Goal: Communication & Community: Answer question/provide support

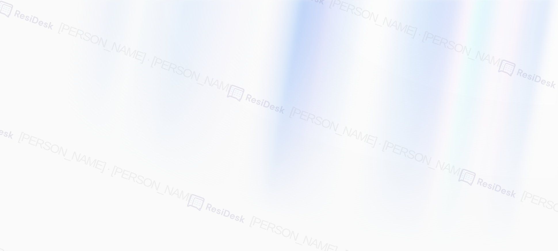
type input "[EMAIL_ADDRESS][PERSON_NAME][PERSON_NAME][PERSON_NAME][DOMAIN_NAME]"
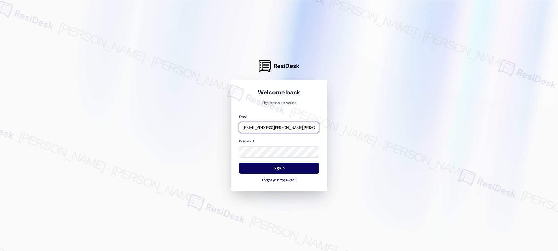
click at [287, 128] on input "automated-surveys-nolan-maria.esguerra@nolan.com" at bounding box center [279, 127] width 80 height 11
click at [0, 251] on com-1password-button at bounding box center [0, 251] width 0 height 0
click at [290, 128] on input "automated-surveys-nolan-maria.esguerra@nolan.com" at bounding box center [279, 127] width 80 height 11
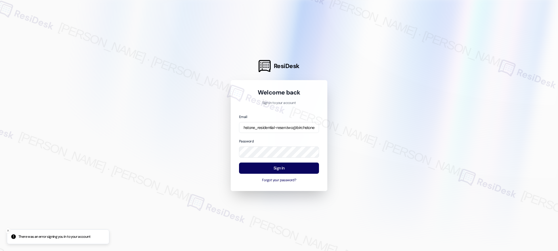
scroll to position [0, 42]
click at [292, 127] on input "automated-surveys-birchstone_residential-resen.two@birchstone_residential.com" at bounding box center [279, 127] width 80 height 11
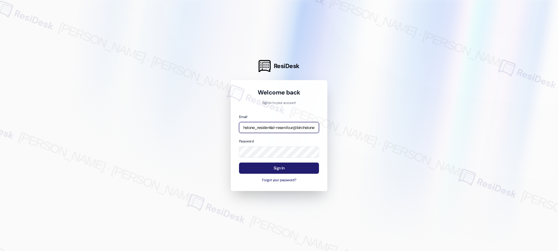
type input "automated-surveys-birchstone_residential-resen.four@birchstone_residential.com"
click at [278, 169] on button "Sign In" at bounding box center [279, 168] width 80 height 11
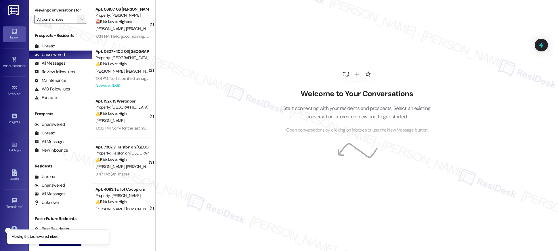
click at [80, 18] on icon "" at bounding box center [81, 19] width 3 height 5
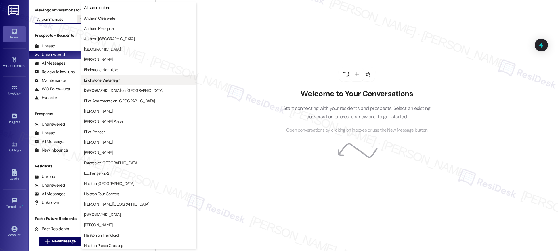
scroll to position [168, 0]
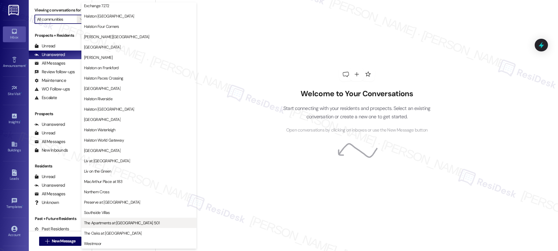
click at [139, 222] on span "The Apartments at Midtown 501" at bounding box center [139, 223] width 110 height 6
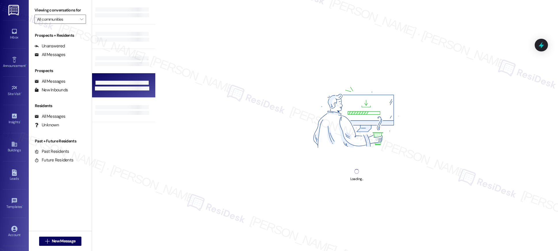
type input "The Apartments at Midtown 501"
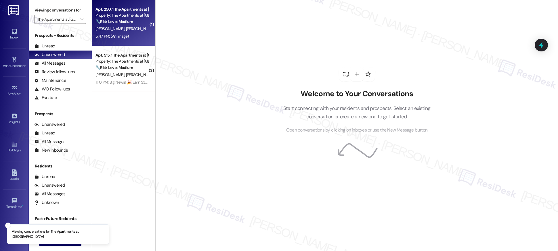
click at [129, 39] on div "5:47 PM: (An Image) 5:47 PM: (An Image)" at bounding box center [122, 36] width 54 height 7
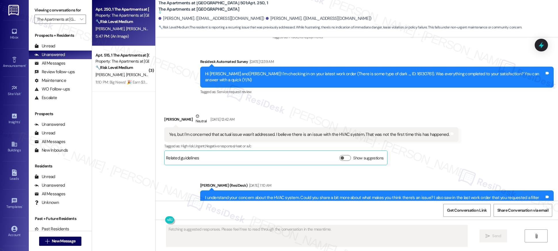
scroll to position [3679, 0]
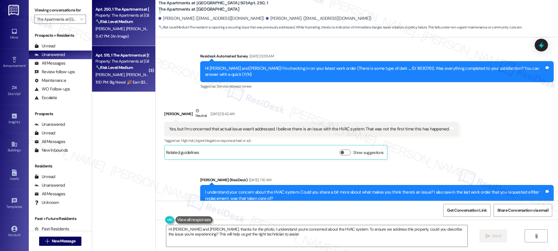
type textarea "Hi Brenda and Brian, thanks for the photo. I understand you're concerned about …"
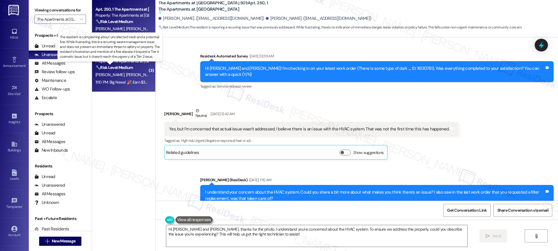
click at [113, 68] on strong "🔧 Risk Level: Medium" at bounding box center [113, 67] width 37 height 5
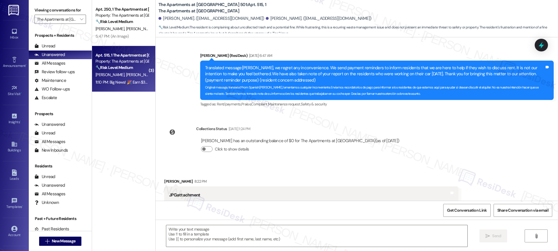
type textarea "Fetching suggested responses. Please feel free to read through the conversation…"
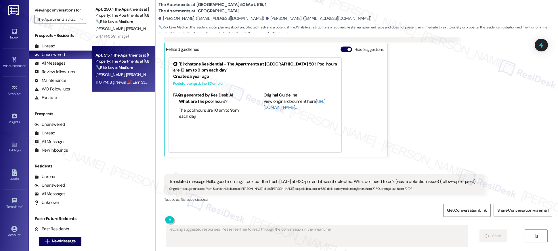
scroll to position [6379, 0]
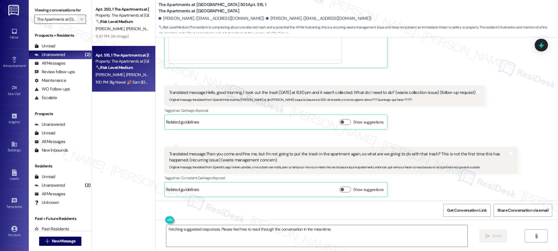
click at [80, 19] on icon "" at bounding box center [81, 19] width 3 height 5
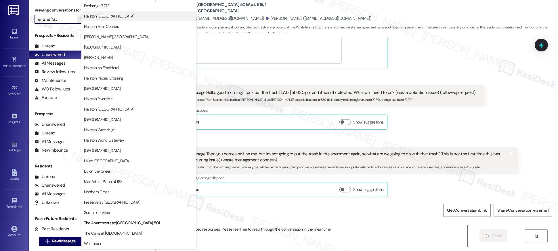
scroll to position [0, 0]
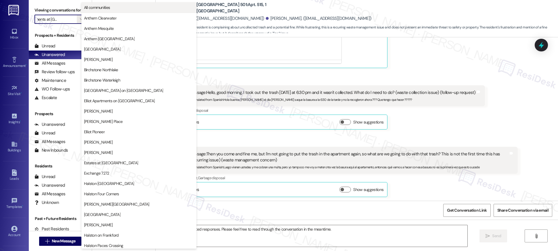
click at [104, 6] on span "All communities" at bounding box center [97, 8] width 26 height 6
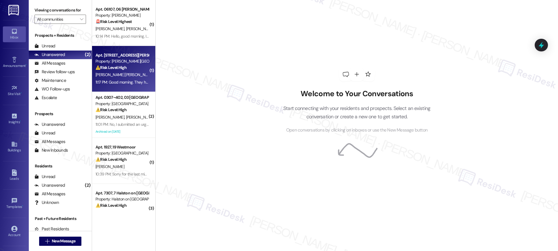
click at [124, 51] on div "Apt. 7, 4035 Elliot Gwinnett Place Property: Elliot Gwinnett Place ⚠️ Risk Leve…" at bounding box center [123, 69] width 63 height 46
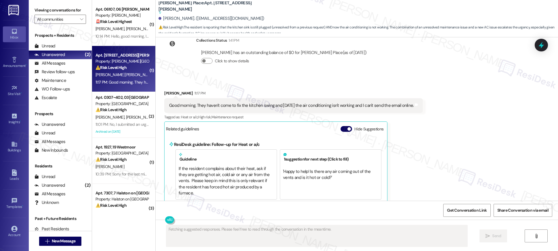
scroll to position [11912, 0]
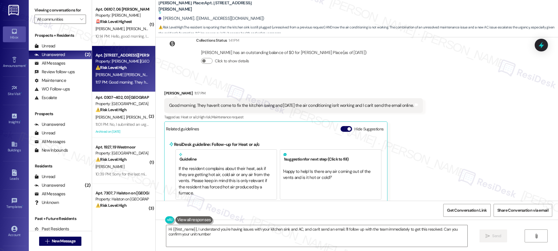
type textarea "Hi {{first_name}}, I understand you're having issues with your kitchen sink and…"
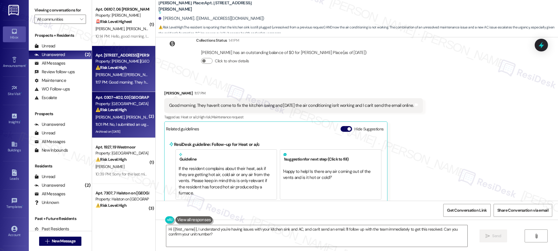
click at [121, 112] on strong "⚠️ Risk Level: High" at bounding box center [110, 109] width 31 height 5
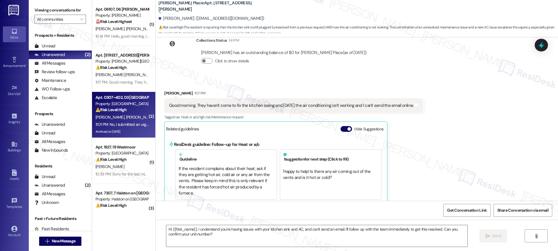
type textarea "Fetching suggested responses. Please feel free to read through the conversation…"
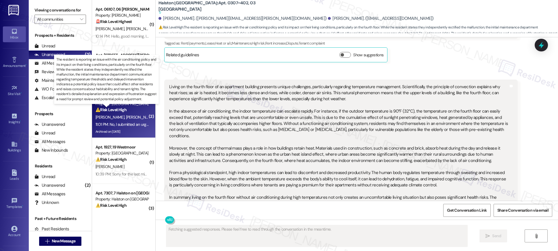
scroll to position [27661, 0]
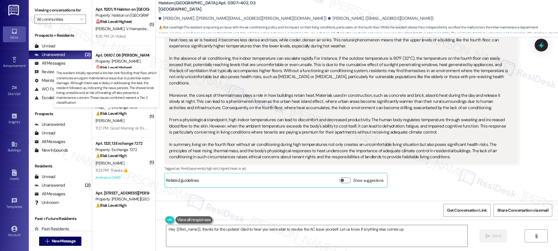
type textarea "Hey {{first_name}}, thanks for the update! Glad to hear you were able to resolv…"
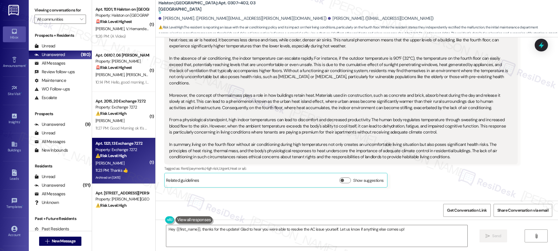
click at [97, 158] on strong "⚠️ Risk Level: High" at bounding box center [110, 155] width 31 height 5
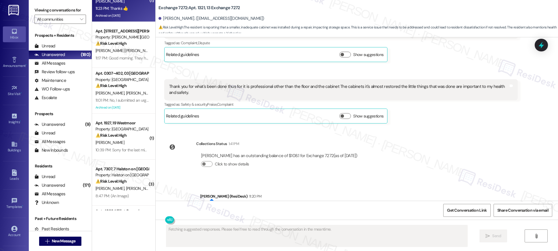
scroll to position [7765, 0]
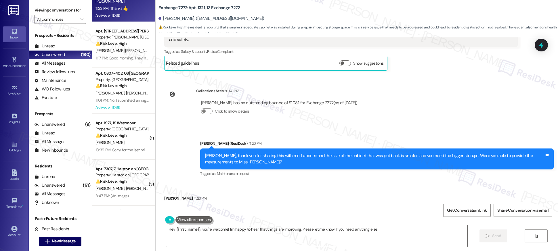
type textarea "Hey {{first_name}}, you're welcome! I'm happy to hear that things are improving…"
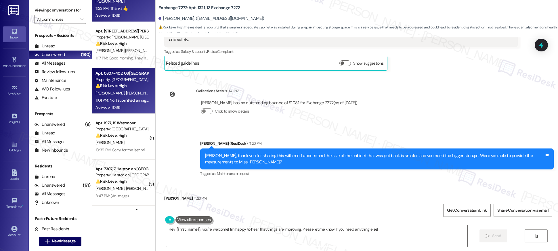
click at [116, 98] on div "11:01 PM: No, I submitted an urgent maintenance request on the evening of the m…" at bounding box center [466, 100] width 742 height 5
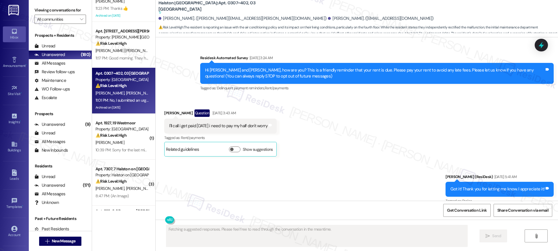
type textarea "Fetching suggested responses. Please feel free to read through the conversation…"
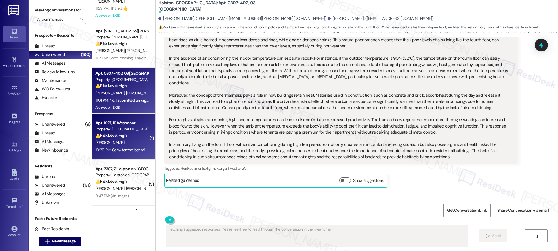
click at [120, 141] on div "[PERSON_NAME]" at bounding box center [122, 142] width 54 height 7
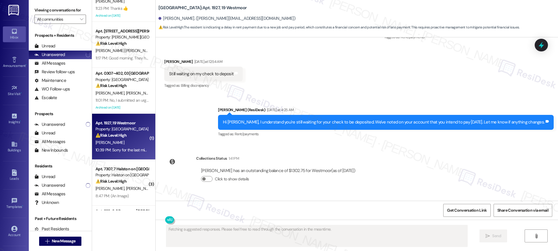
scroll to position [2197, 0]
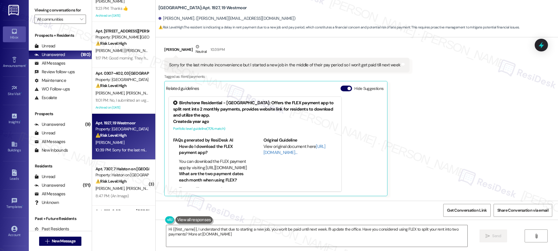
type textarea "Hi {{first_name}}, I understand that due to starting a new job, you won't be pa…"
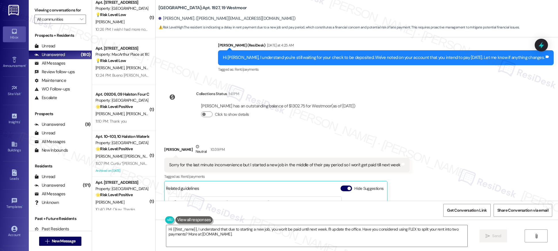
scroll to position [671, 0]
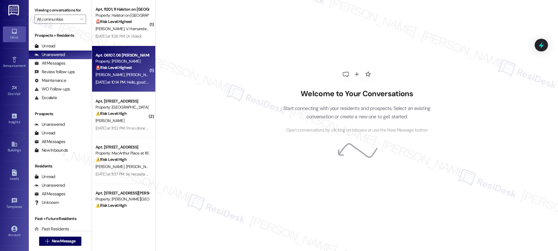
click at [120, 91] on div "Apt. 06107, 06 [PERSON_NAME] Property: [PERSON_NAME] 🚨 Risk Level: Highest The …" at bounding box center [123, 69] width 63 height 46
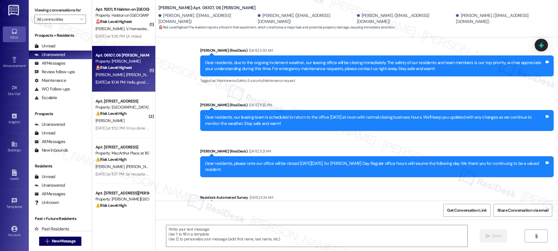
type textarea "Fetching suggested responses. Please feel free to read through the conversation…"
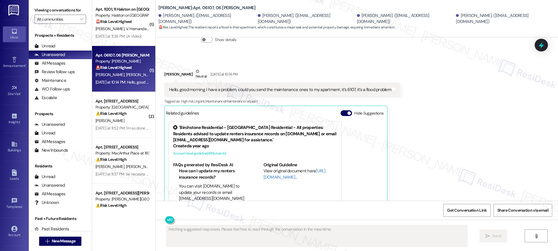
scroll to position [2387, 0]
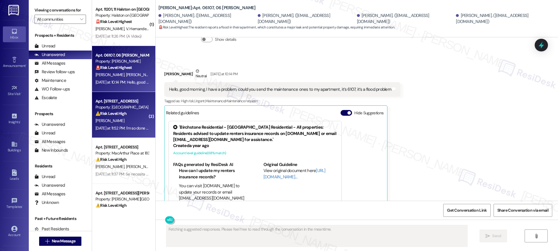
click at [130, 122] on div "[PERSON_NAME]" at bounding box center [122, 120] width 54 height 7
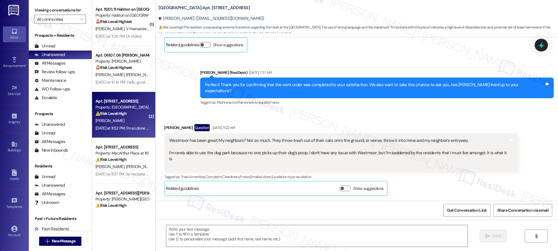
type textarea "Fetching suggested responses. Please feel free to read through the conversation…"
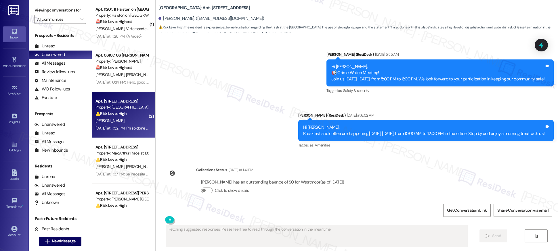
scroll to position [4013, 0]
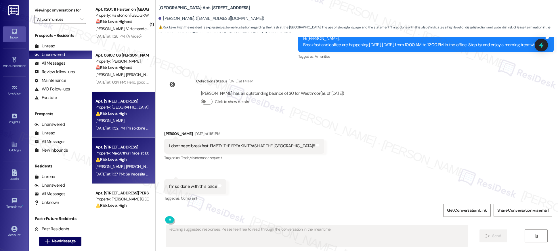
click at [127, 158] on div "⚠️ Risk Level: High The resident is requesting the office phone number after se…" at bounding box center [121, 160] width 53 height 6
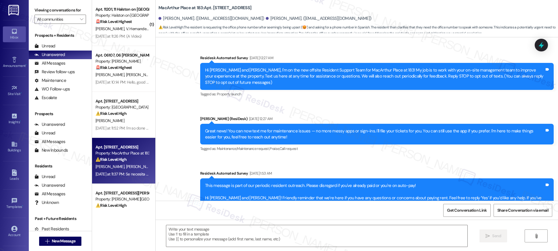
scroll to position [5560, 0]
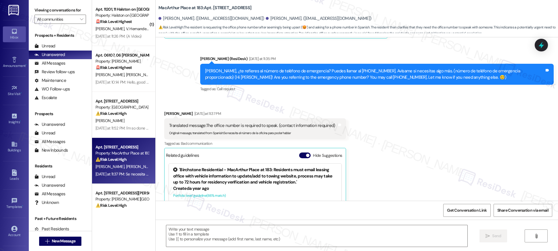
type textarea "Fetching suggested responses. Please feel free to read through the conversation…"
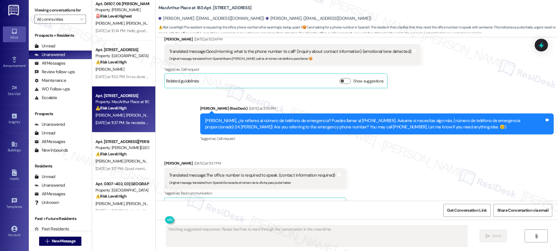
scroll to position [55, 0]
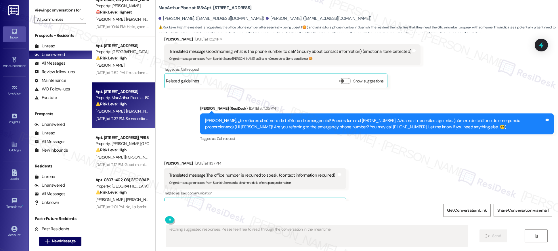
click at [109, 152] on strong "⚠️ Risk Level: High" at bounding box center [110, 150] width 31 height 5
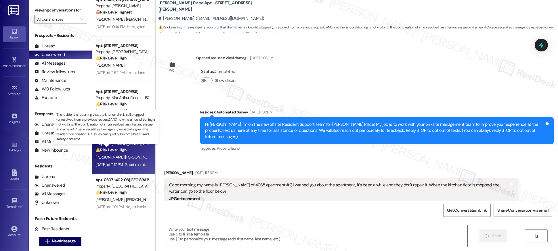
type textarea "Fetching suggested responses. Please feel free to read through the conversation…"
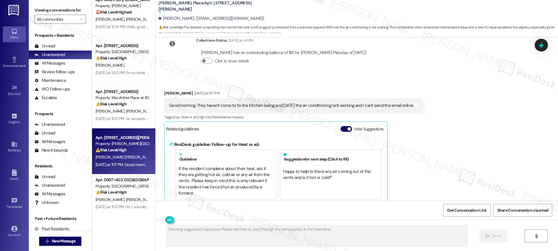
scroll to position [88, 0]
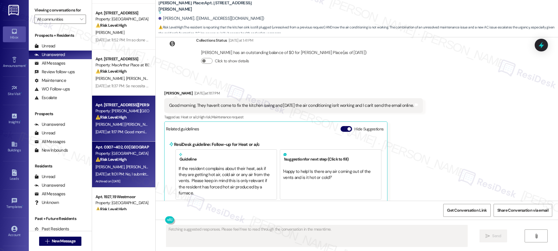
click at [111, 159] on strong "⚠️ Risk Level: High" at bounding box center [110, 159] width 31 height 5
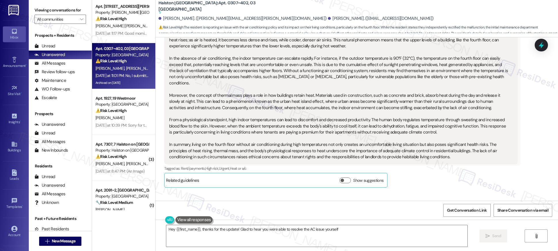
scroll to position [188, 0]
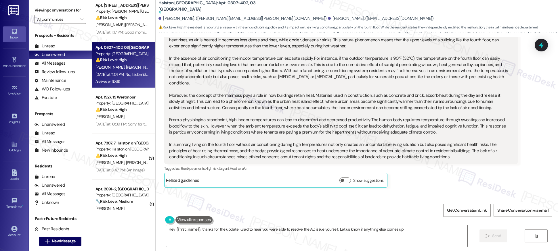
type textarea "Hey {{first_name}}, thanks for the update! Glad to hear you were able to resolv…"
click at [97, 112] on div "Apt. [STREET_ADDRESS] at 183 Property: [GEOGRAPHIC_DATA] at 183 ⚠️ Risk Level: …" at bounding box center [123, 105] width 63 height 210
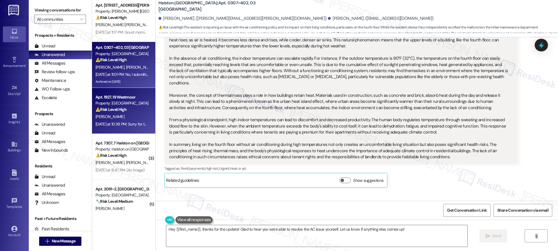
click at [117, 114] on div "[PERSON_NAME]" at bounding box center [122, 116] width 54 height 7
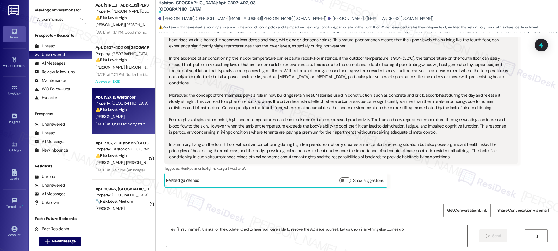
type textarea "Fetching suggested responses. Please feel free to read through the conversation…"
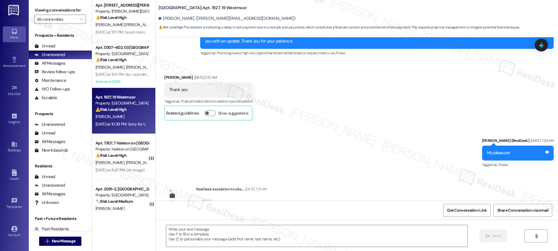
type textarea "Fetching suggested responses. Please feel free to read through the conversation…"
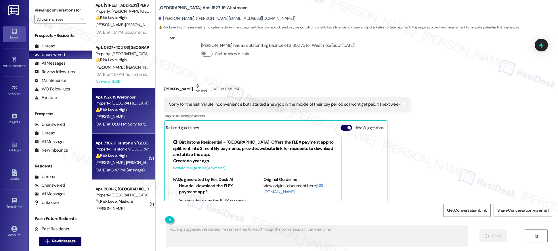
scroll to position [2197, 0]
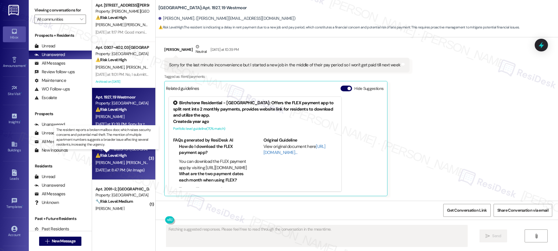
click at [121, 155] on strong "⚠️ Risk Level: High" at bounding box center [110, 155] width 31 height 5
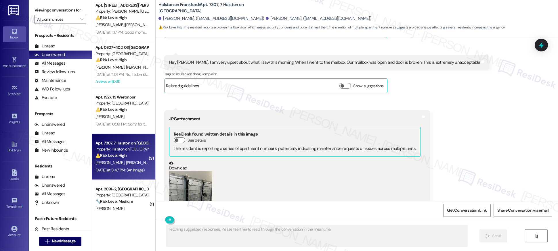
scroll to position [623, 0]
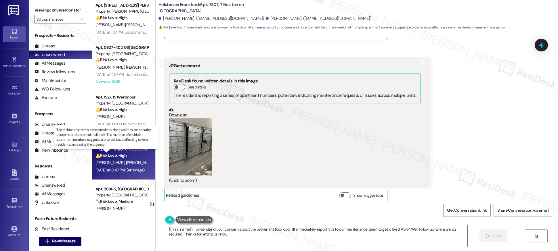
type textarea "{{first_name}}, I understand your concern about the broken mailbox door. I'll i…"
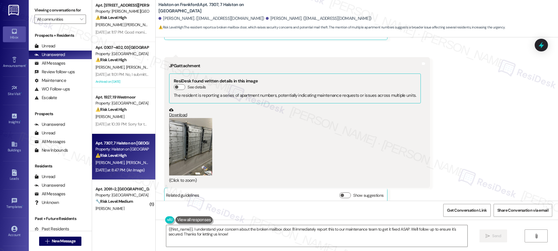
scroll to position [213, 0]
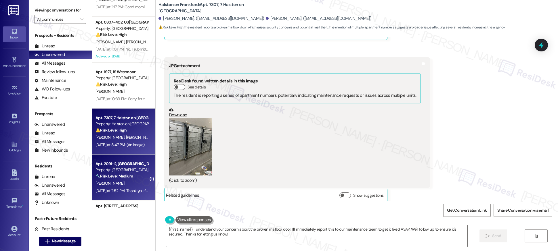
click at [116, 175] on strong "🔧 Risk Level: Medium" at bounding box center [113, 176] width 37 height 5
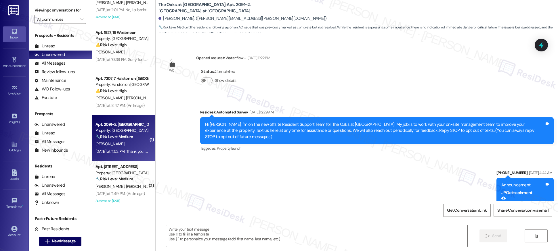
scroll to position [3357, 0]
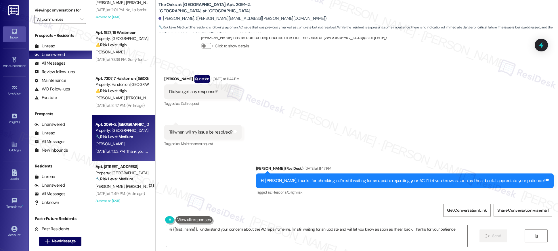
type textarea "Hi {{first_name}}, I understand your concern about the AC repair timeline. I'm …"
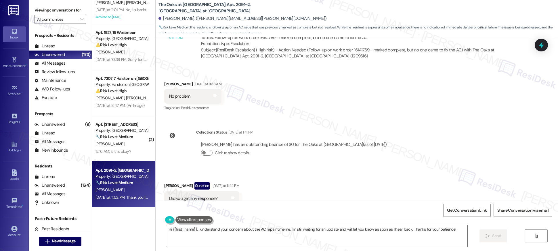
scroll to position [3261, 0]
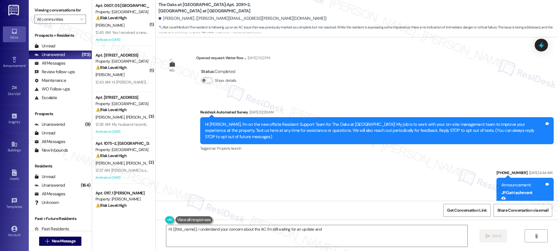
type textarea "Hi {{first_name}}, I understand your concern about the AC. I'm still waiting fo…"
